Goal: Go to known website: Go to known website

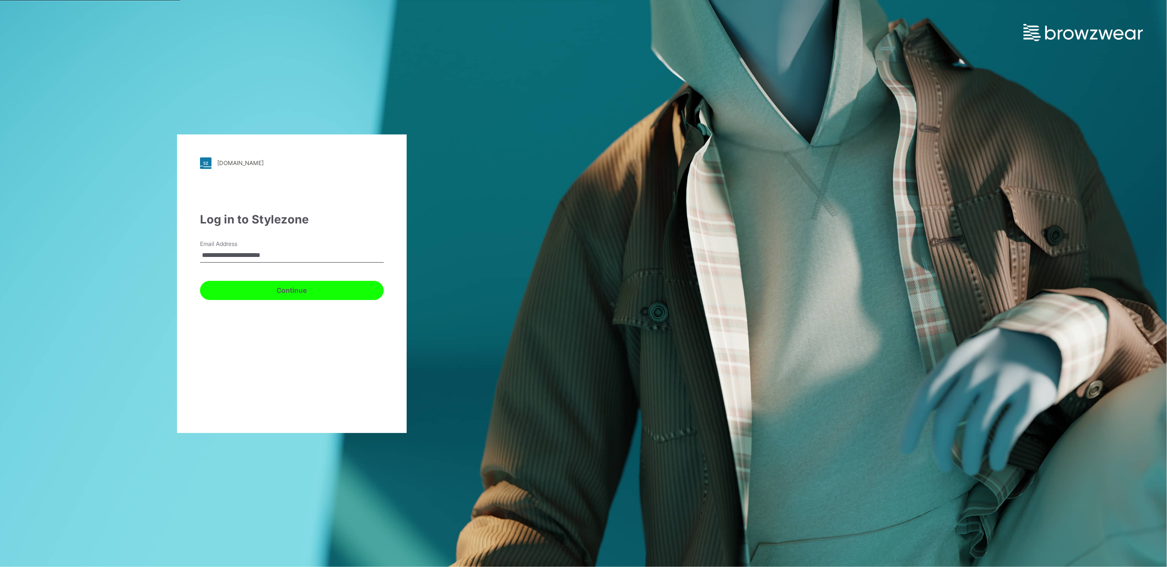
click at [300, 294] on button "Continue" at bounding box center [292, 290] width 184 height 19
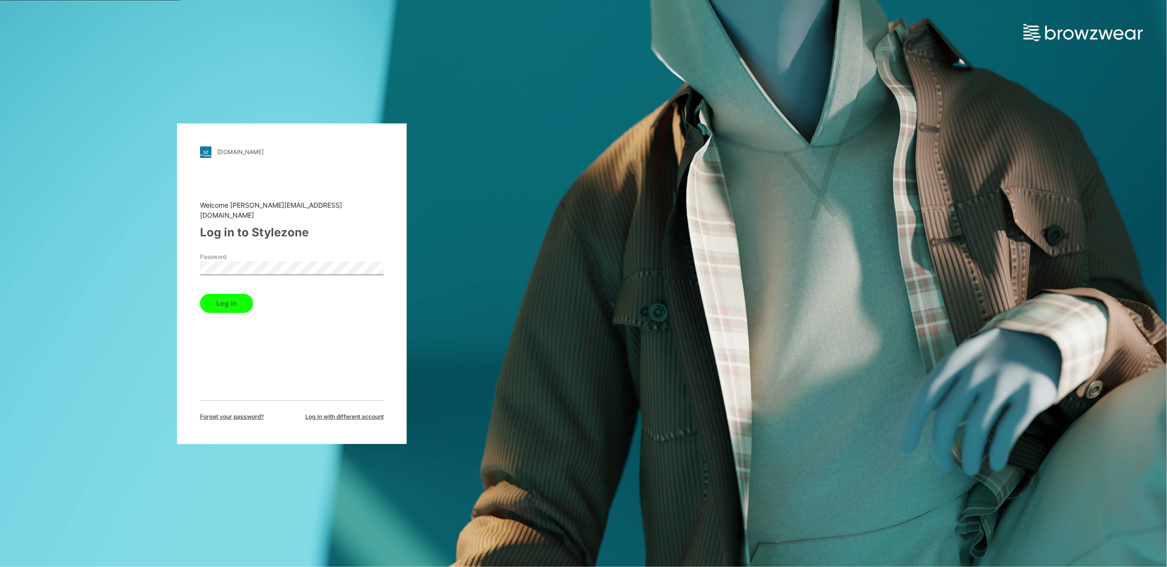
click at [225, 296] on button "Log in" at bounding box center [226, 303] width 53 height 19
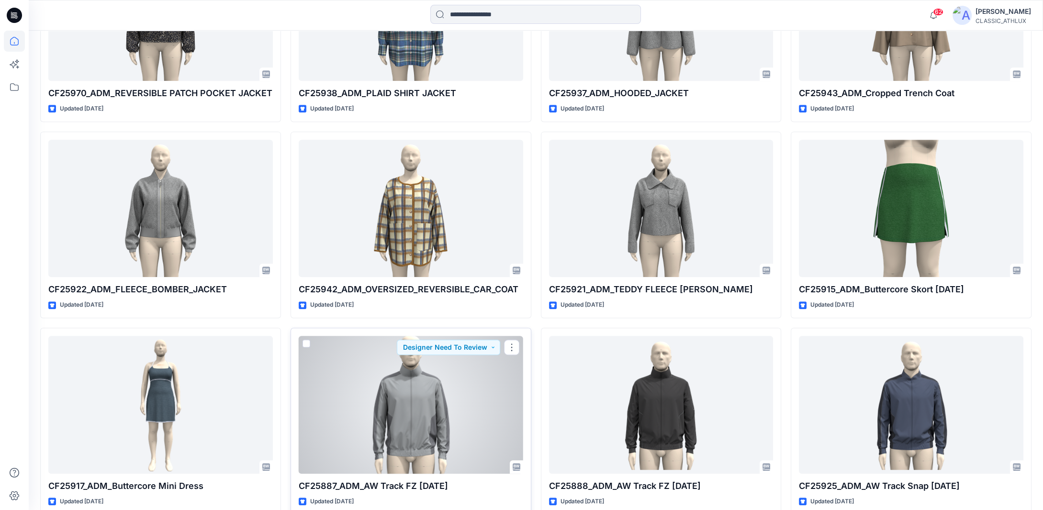
scroll to position [998, 0]
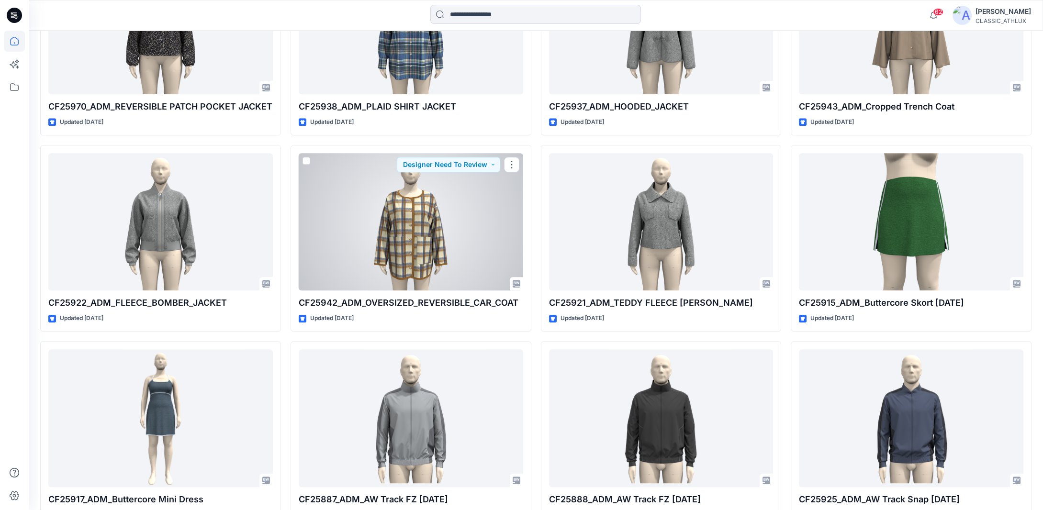
click at [374, 213] on div at bounding box center [411, 222] width 224 height 138
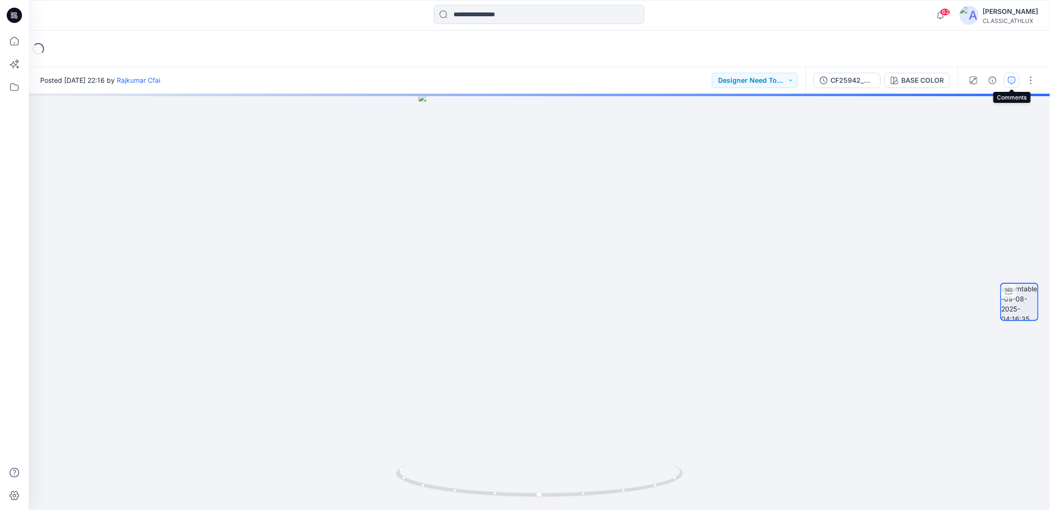
click at [1011, 82] on icon "button" at bounding box center [1012, 81] width 8 height 8
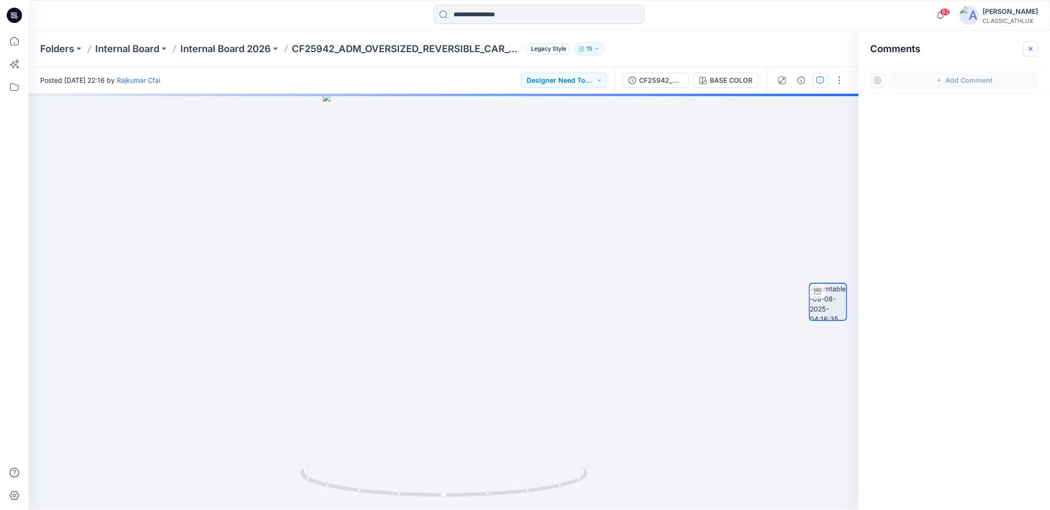
click at [1030, 50] on icon "button" at bounding box center [1031, 49] width 8 height 8
